Goal: Task Accomplishment & Management: Manage account settings

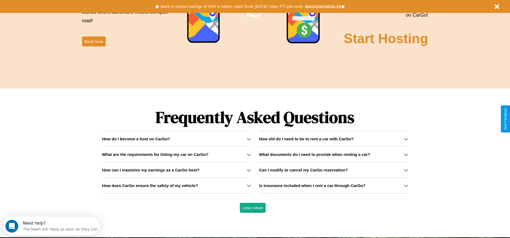
scroll to position [771, 0]
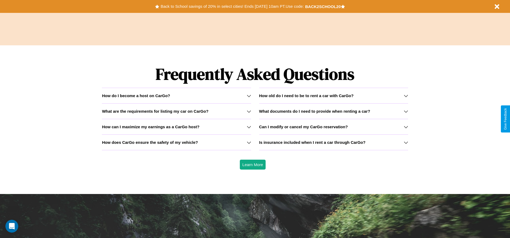
click at [176, 111] on h3 "What are the requirements for listing my car on CarGo?" at bounding box center [155, 111] width 106 height 5
click at [333, 142] on h3 "Is insurance included when I rent a car through CarGo?" at bounding box center [312, 142] width 106 height 5
click at [176, 127] on h3 "How can I maximize my earnings as a CarGo host?" at bounding box center [151, 127] width 98 height 5
click at [176, 96] on div "How do I become a host on CarGo?" at bounding box center [176, 96] width 149 height 5
click at [176, 111] on h3 "What are the requirements for listing my car on CarGo?" at bounding box center [155, 111] width 106 height 5
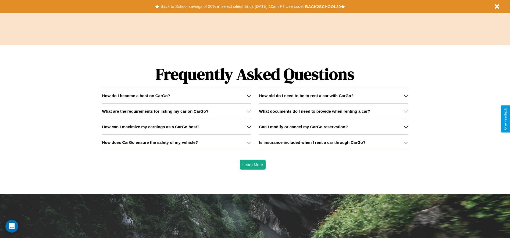
click at [249, 111] on icon at bounding box center [249, 111] width 4 height 4
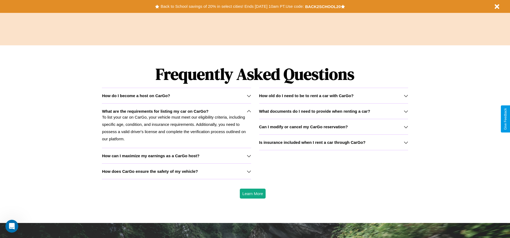
click at [333, 96] on h3 "How old do I need to be to rent a car with CarGo?" at bounding box center [306, 96] width 95 height 5
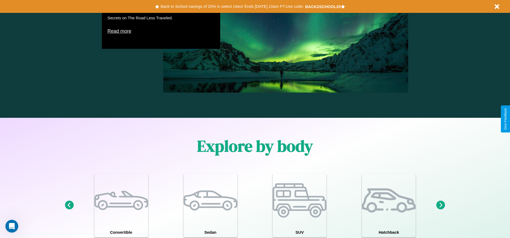
scroll to position [0, 0]
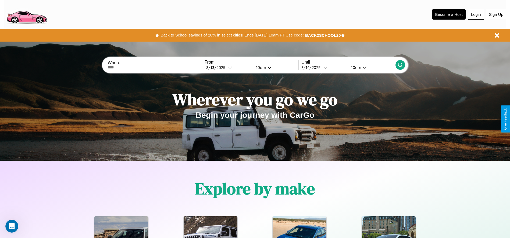
click at [476, 14] on button "Login" at bounding box center [475, 14] width 15 height 10
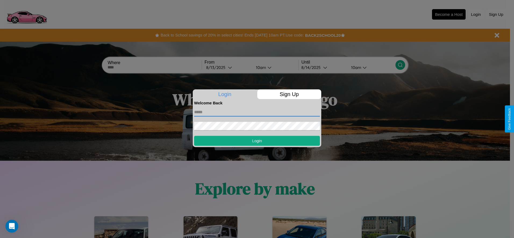
click at [257, 112] on input "text" at bounding box center [257, 112] width 126 height 9
type input "**********"
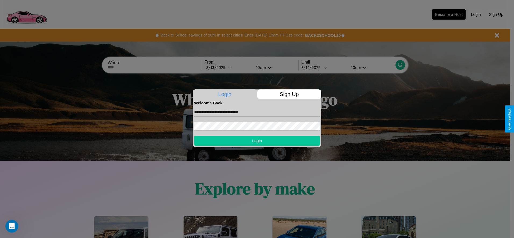
click at [257, 141] on button "Login" at bounding box center [257, 141] width 126 height 10
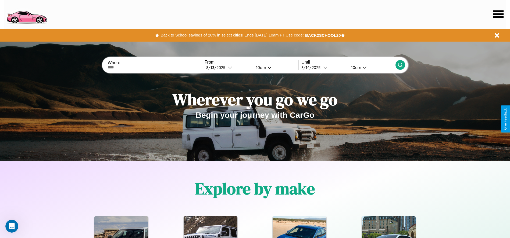
click at [498, 14] on icon at bounding box center [498, 14] width 10 height 8
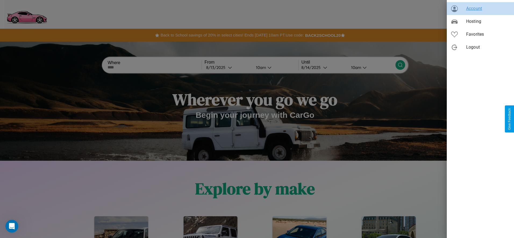
click at [480, 9] on span "Account" at bounding box center [488, 8] width 44 height 6
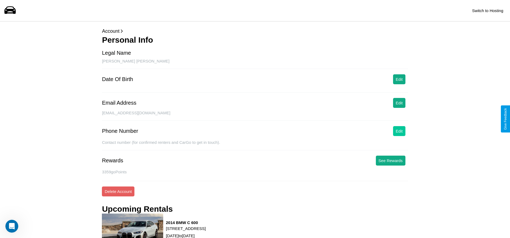
click at [399, 131] on button "Edit" at bounding box center [399, 131] width 12 height 10
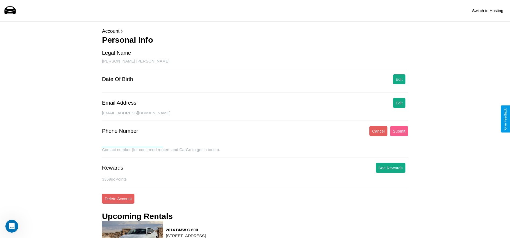
click at [132, 143] on input "text" at bounding box center [132, 143] width 61 height 9
type input "**********"
